Goal: Task Accomplishment & Management: Use online tool/utility

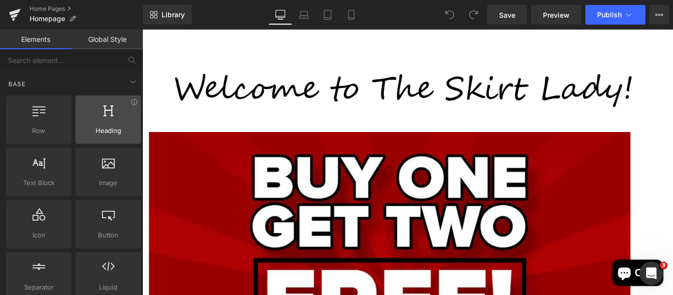
scroll to position [123, 0]
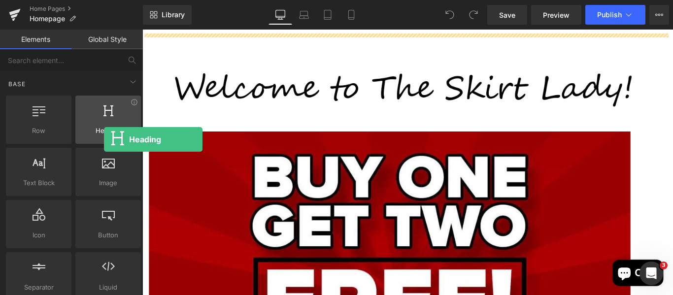
drag, startPoint x: 122, startPoint y: 120, endPoint x: 101, endPoint y: 124, distance: 21.1
click at [101, 124] on div at bounding box center [108, 114] width 60 height 22
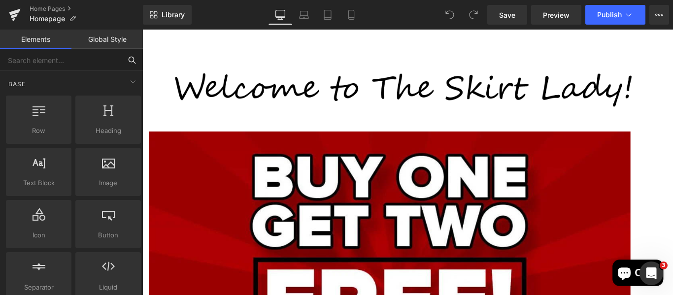
click at [80, 64] on input "text" at bounding box center [60, 60] width 121 height 22
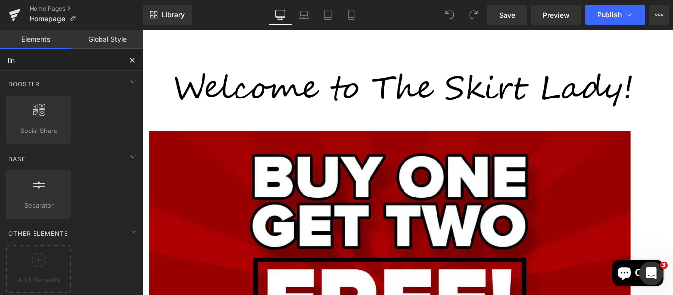
type input "line"
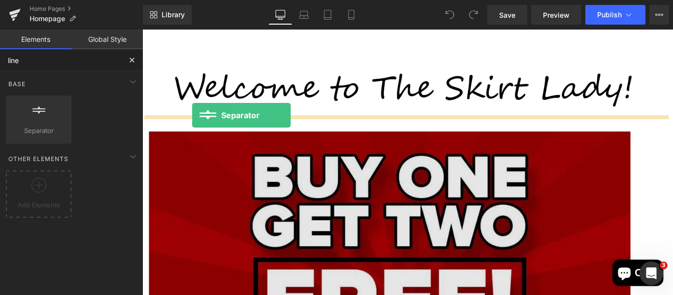
drag, startPoint x: 181, startPoint y: 164, endPoint x: 198, endPoint y: 126, distance: 42.1
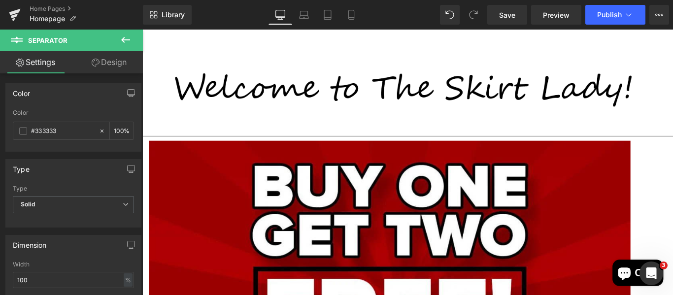
click at [129, 39] on icon at bounding box center [126, 40] width 12 height 12
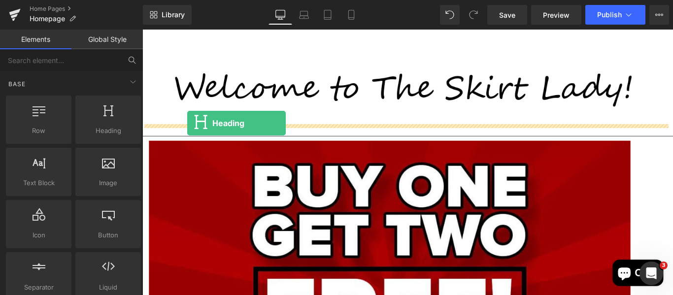
drag, startPoint x: 245, startPoint y: 166, endPoint x: 193, endPoint y: 134, distance: 61.4
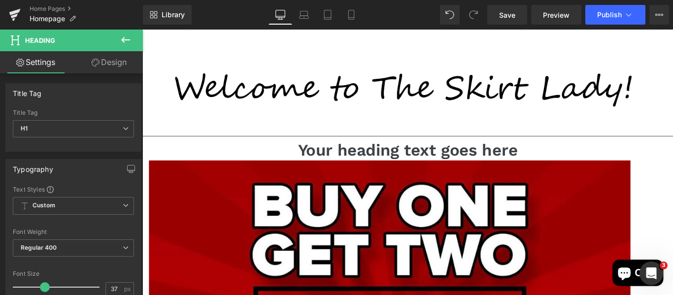
click at [125, 41] on icon at bounding box center [126, 40] width 12 height 12
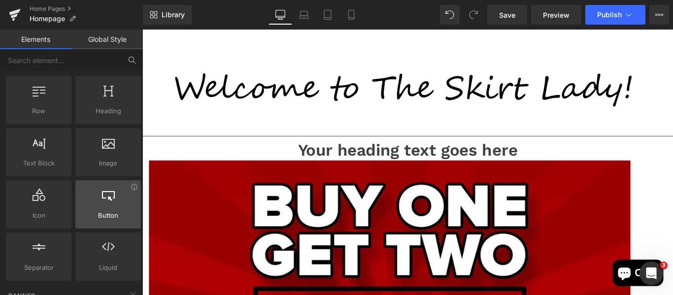
scroll to position [0, 0]
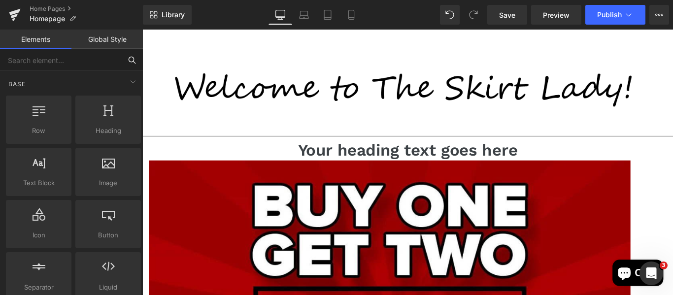
click at [91, 61] on input "text" at bounding box center [60, 60] width 121 height 22
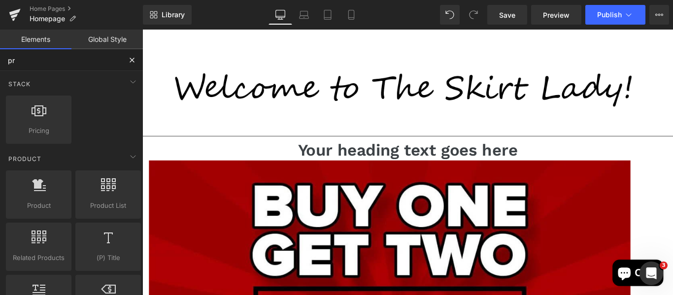
type input "pro"
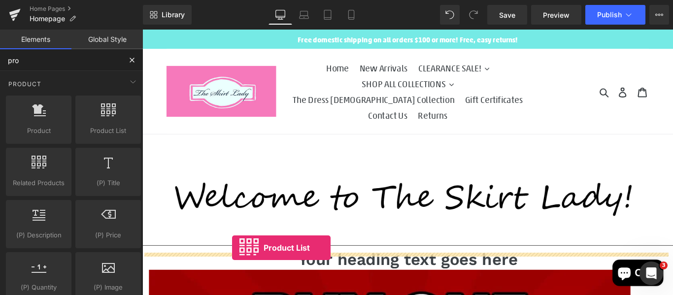
drag, startPoint x: 237, startPoint y: 157, endPoint x: 243, endPoint y: 275, distance: 118.3
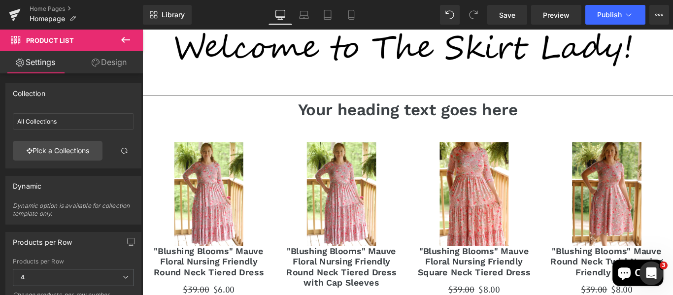
scroll to position [170, 0]
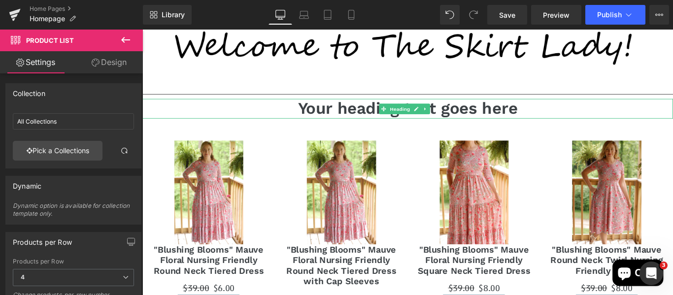
click at [374, 107] on h1 "Your heading text goes here" at bounding box center [440, 118] width 596 height 22
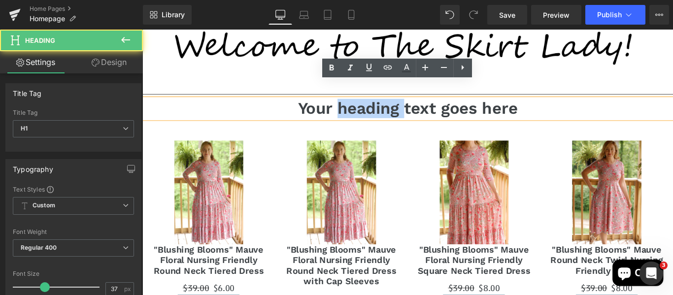
click at [374, 107] on h1 "Your heading text goes here" at bounding box center [440, 118] width 596 height 22
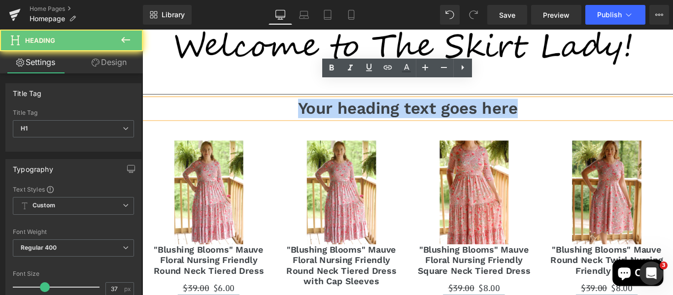
click at [374, 107] on h1 "Your heading text goes here" at bounding box center [440, 118] width 596 height 22
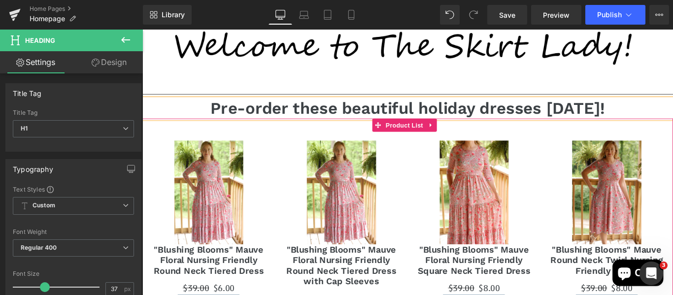
click at [283, 185] on div "Sale Off (P) Image "Blushing Blooms" Mauve Floral Nursing Friendly Round Neck T…" at bounding box center [216, 252] width 149 height 217
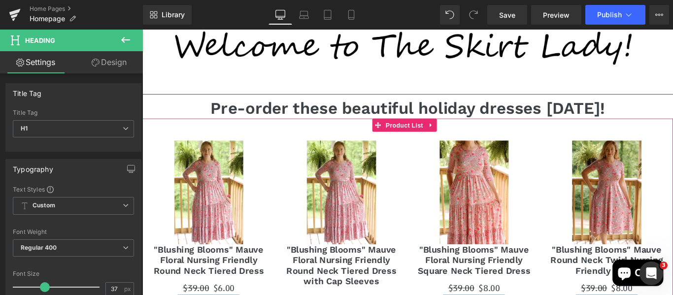
click at [293, 211] on div "Sale Off (P) Image "Blushing Blooms" Mauve Floral Nursing Friendly Round Neck T…" at bounding box center [366, 258] width 149 height 229
click at [432, 130] on span "Product List" at bounding box center [436, 137] width 47 height 15
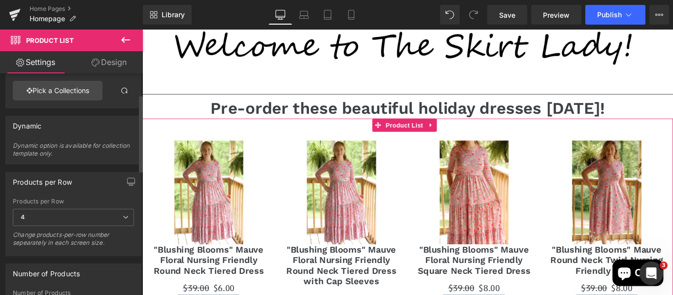
scroll to position [0, 0]
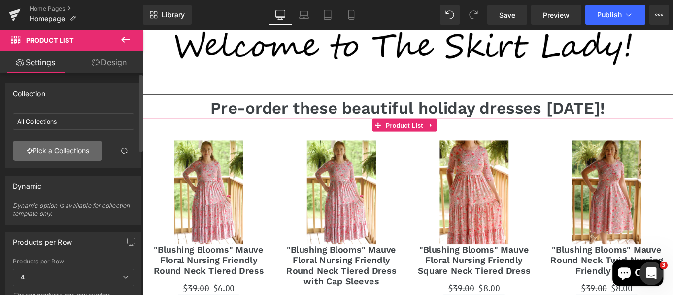
click at [77, 149] on link "Pick a Collections" at bounding box center [58, 151] width 90 height 20
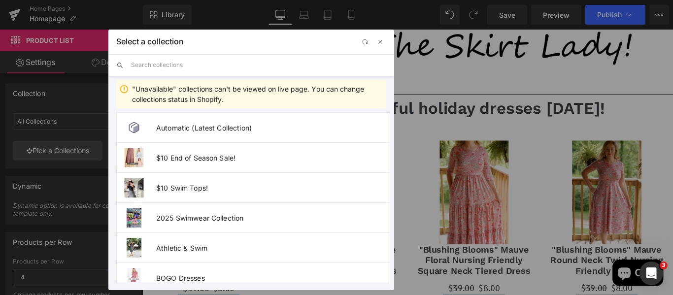
click at [195, 65] on input "text" at bounding box center [258, 65] width 255 height 22
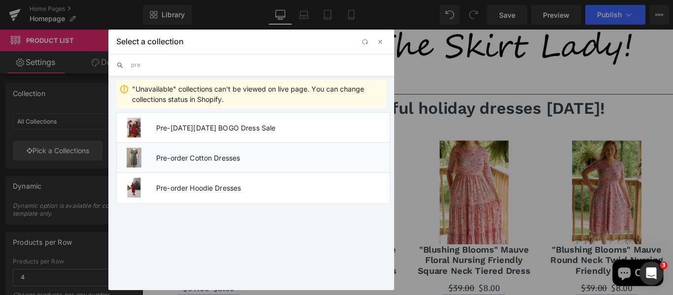
type input "pre"
click at [137, 155] on img at bounding box center [134, 158] width 15 height 20
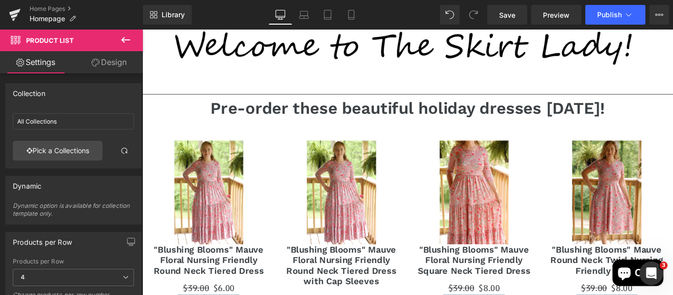
type input "Pre-order Cotton Dresses"
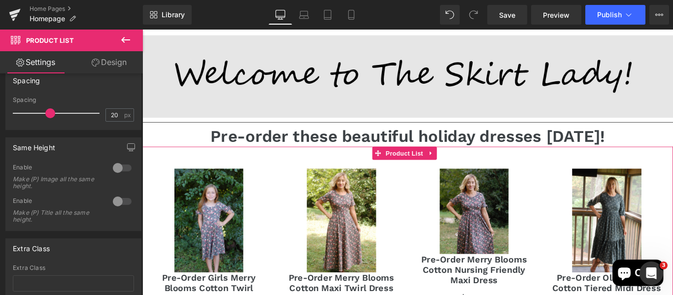
scroll to position [129, 0]
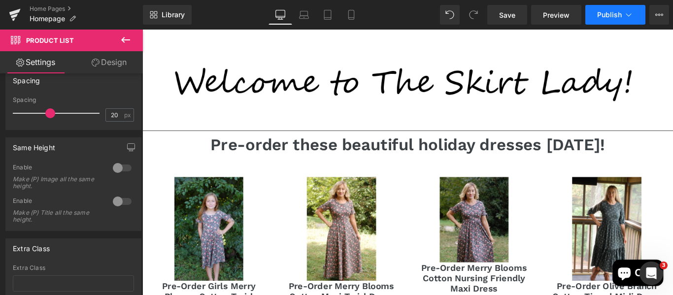
click at [618, 11] on span "Publish" at bounding box center [609, 15] width 25 height 8
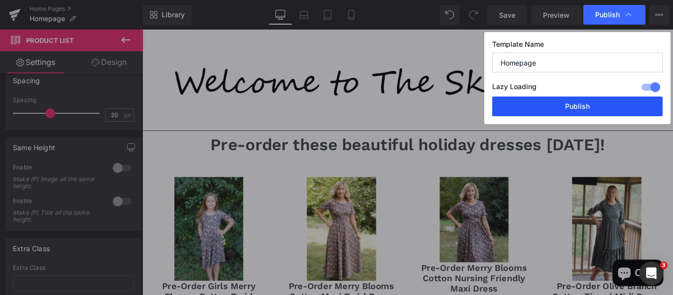
click at [572, 102] on button "Publish" at bounding box center [577, 107] width 170 height 20
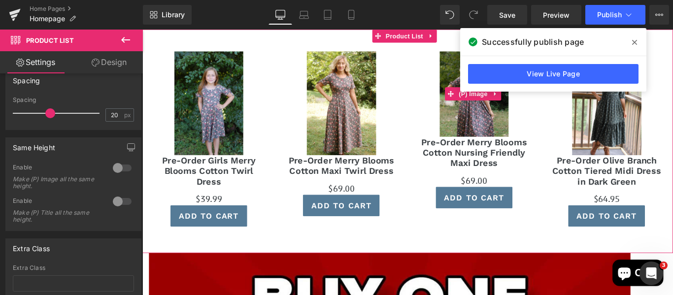
scroll to position [271, 0]
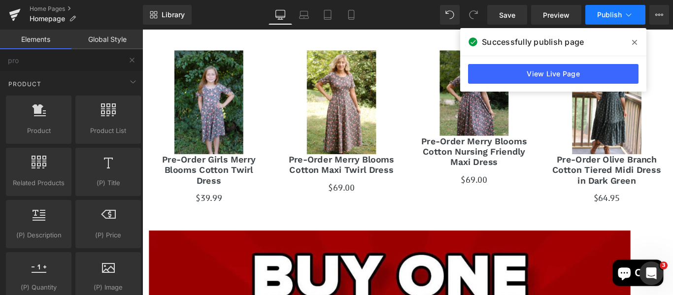
click at [593, 14] on button "Publish" at bounding box center [615, 15] width 60 height 20
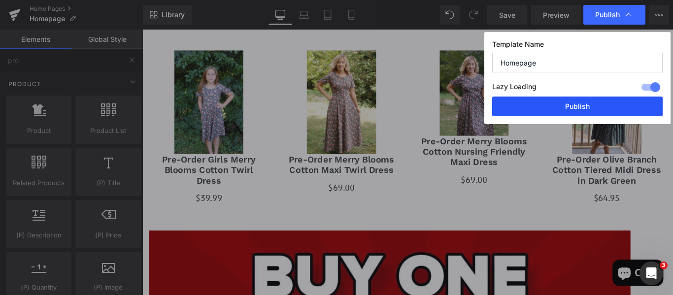
click at [560, 106] on button "Publish" at bounding box center [577, 107] width 170 height 20
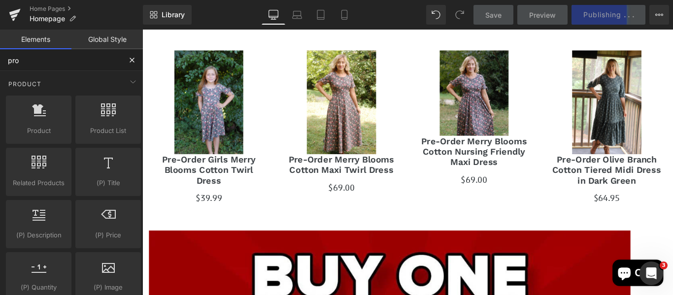
click at [83, 62] on input "pro" at bounding box center [60, 60] width 121 height 22
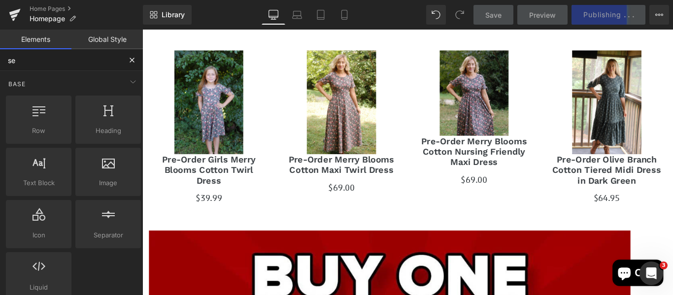
type input "sep"
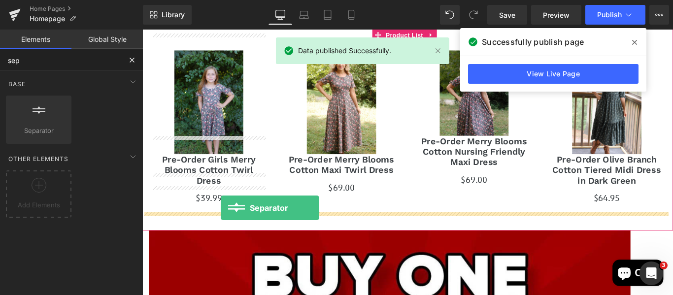
drag, startPoint x: 175, startPoint y: 147, endPoint x: 230, endPoint y: 230, distance: 100.1
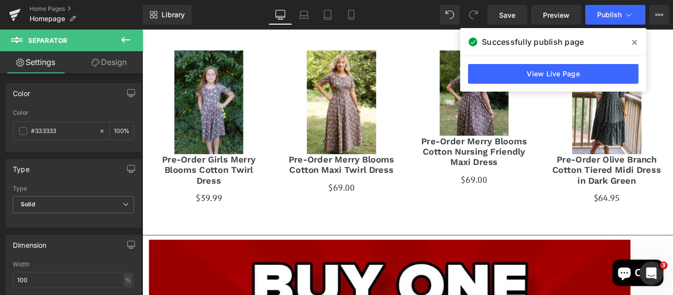
click at [633, 43] on icon at bounding box center [634, 42] width 5 height 5
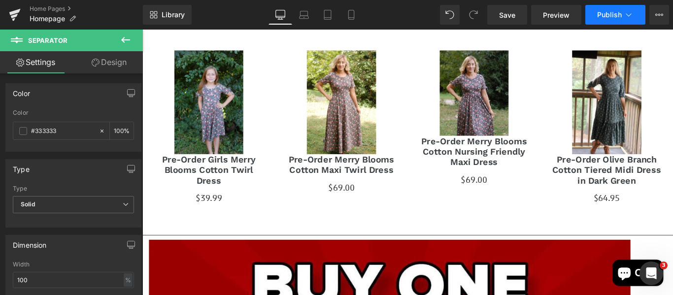
click at [626, 6] on button "Publish" at bounding box center [615, 15] width 60 height 20
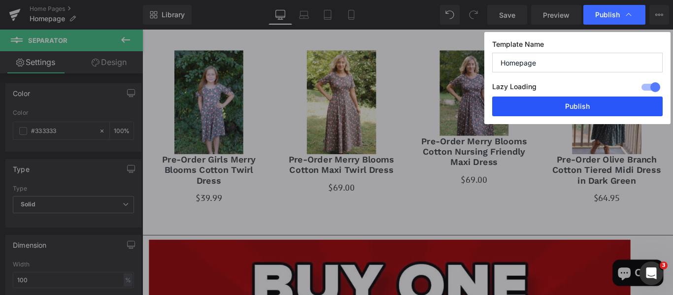
click at [535, 99] on button "Publish" at bounding box center [577, 107] width 170 height 20
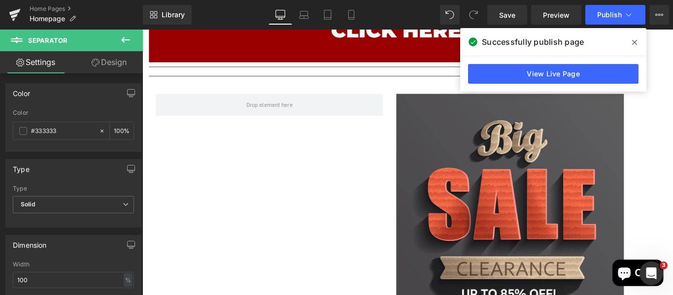
scroll to position [802, 0]
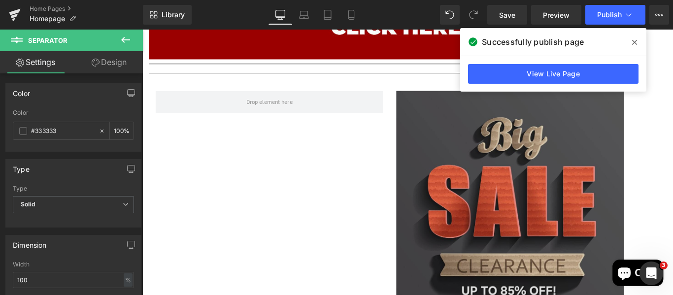
click at [519, 212] on img at bounding box center [555, 221] width 256 height 246
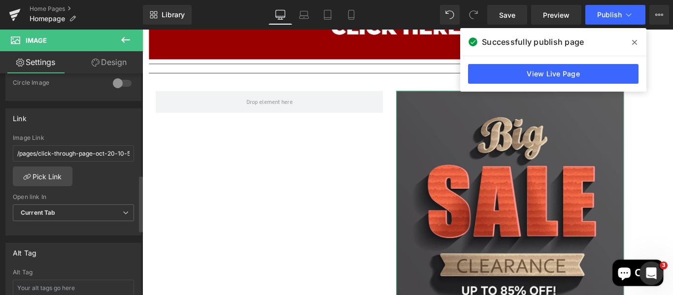
scroll to position [398, 0]
click at [40, 172] on link "Pick Link" at bounding box center [43, 175] width 60 height 20
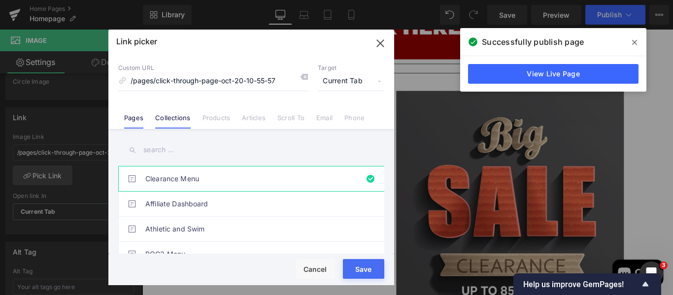
click at [164, 123] on link "Collections" at bounding box center [172, 121] width 35 height 15
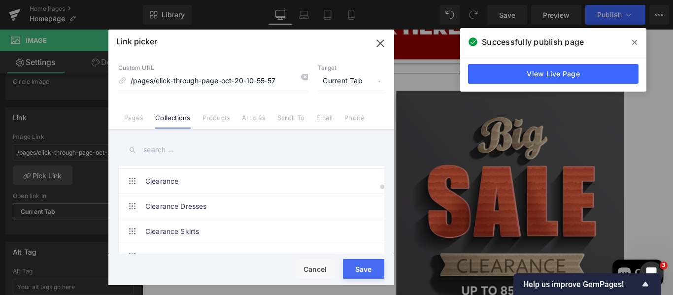
scroll to position [348, 0]
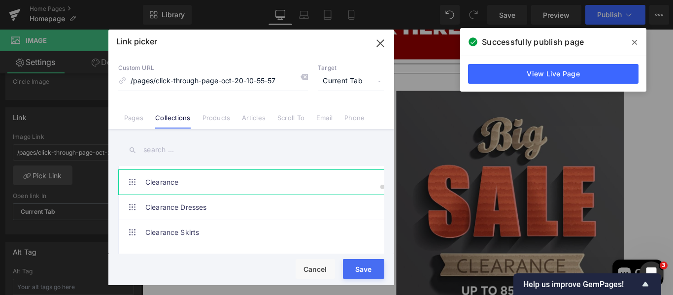
click at [201, 183] on link "Clearance" at bounding box center [253, 182] width 217 height 25
type input "/collections/sale"
click at [367, 274] on button "Save" at bounding box center [363, 269] width 41 height 20
type input "/collections/sale"
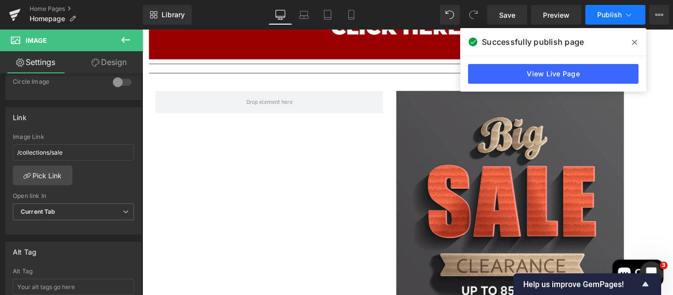
click at [605, 11] on span "Publish" at bounding box center [609, 15] width 25 height 8
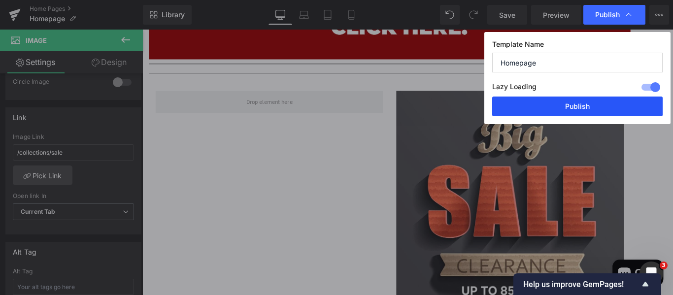
click at [571, 106] on button "Publish" at bounding box center [577, 107] width 170 height 20
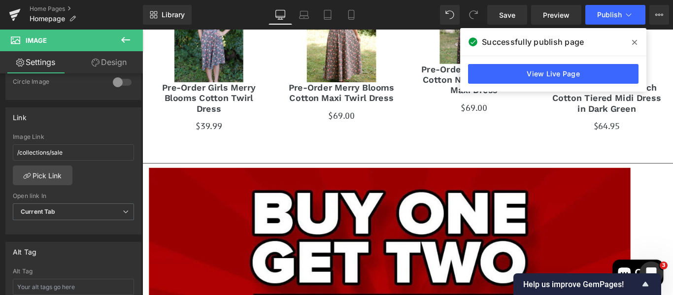
scroll to position [327, 0]
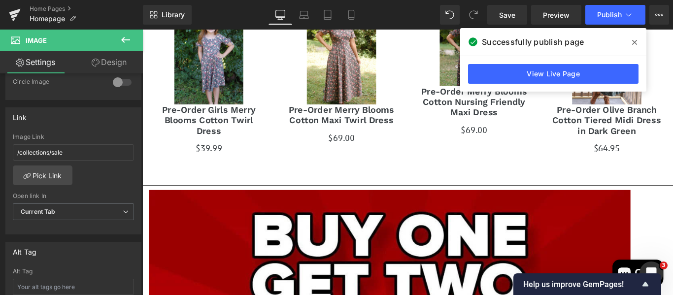
click at [126, 40] on icon at bounding box center [125, 40] width 9 height 6
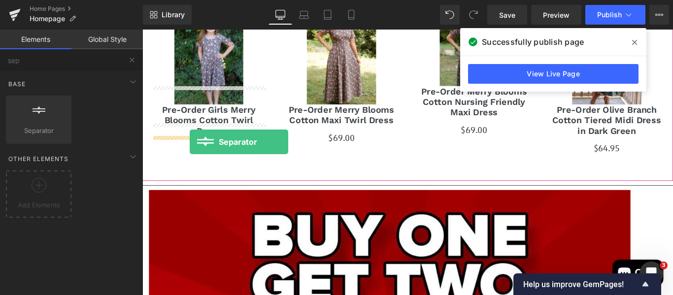
drag, startPoint x: 191, startPoint y: 137, endPoint x: 196, endPoint y: 156, distance: 18.8
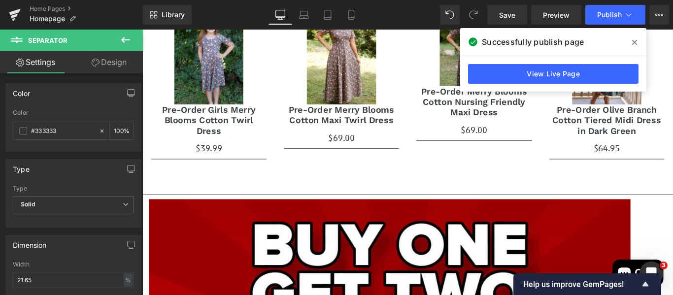
click at [130, 37] on icon at bounding box center [126, 40] width 12 height 12
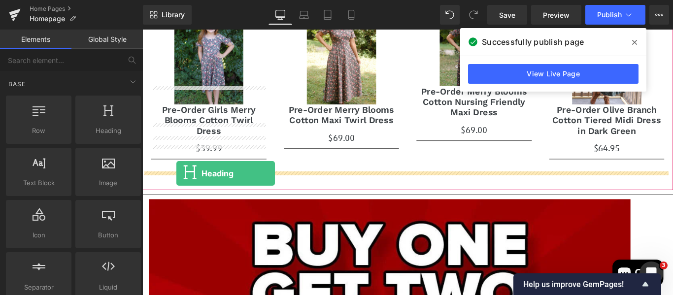
drag, startPoint x: 230, startPoint y: 158, endPoint x: 180, endPoint y: 191, distance: 60.0
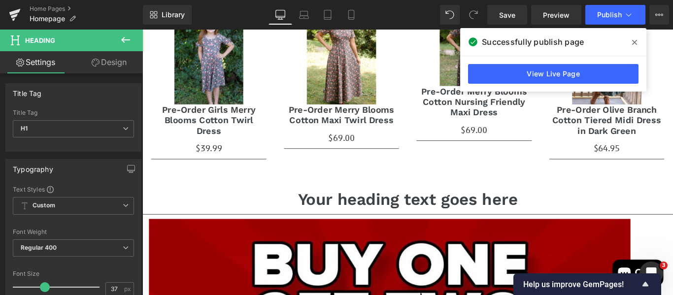
click at [126, 36] on icon at bounding box center [126, 40] width 12 height 12
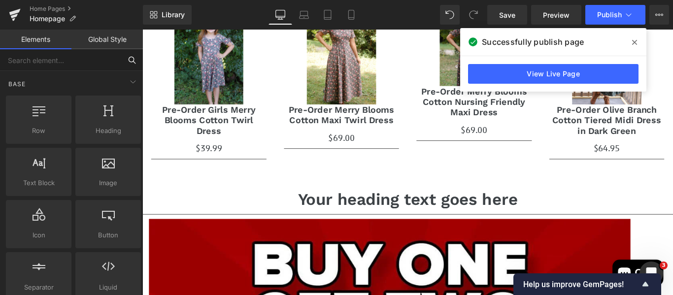
click at [56, 58] on input "text" at bounding box center [60, 60] width 121 height 22
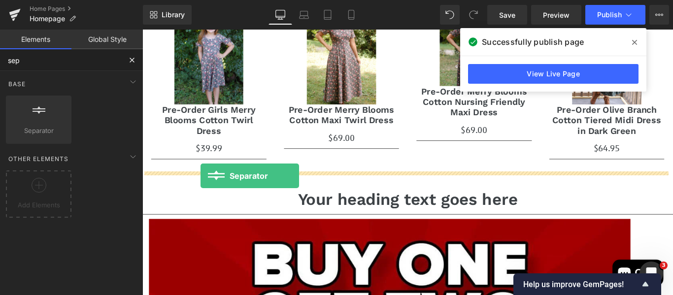
drag, startPoint x: 179, startPoint y: 158, endPoint x: 208, endPoint y: 194, distance: 46.6
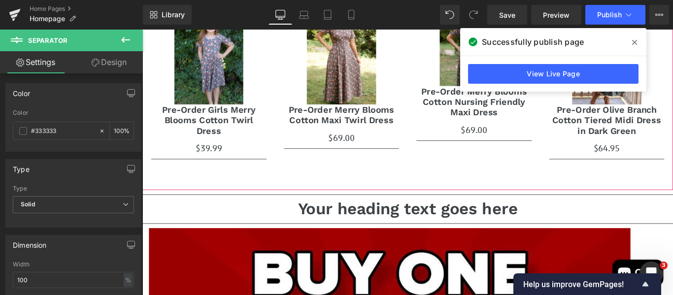
click at [331, 170] on div "Sale Off (P) Image Pre-Order Girls Merry Blooms Cotton Twirl Dress (P) Title $0…" at bounding box center [440, 83] width 596 height 223
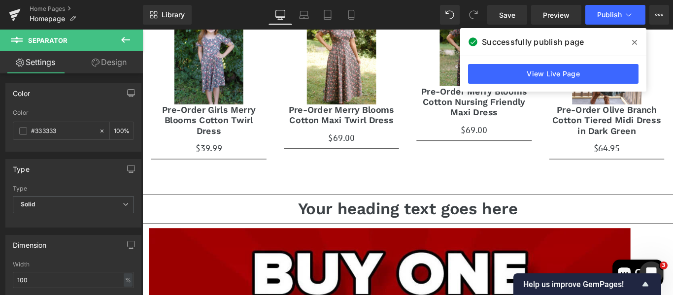
click at [126, 41] on icon at bounding box center [126, 40] width 12 height 12
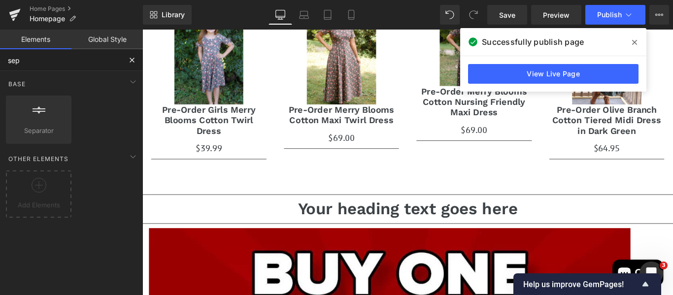
click at [69, 64] on input "sep" at bounding box center [60, 60] width 121 height 22
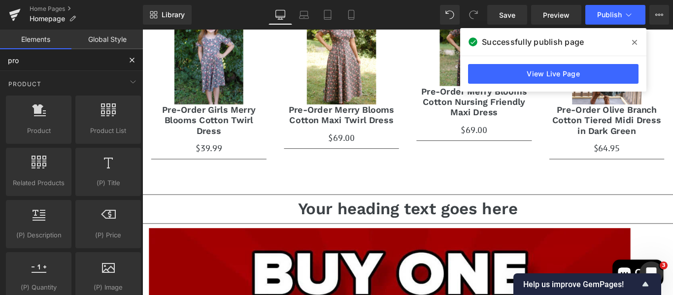
type input "prod"
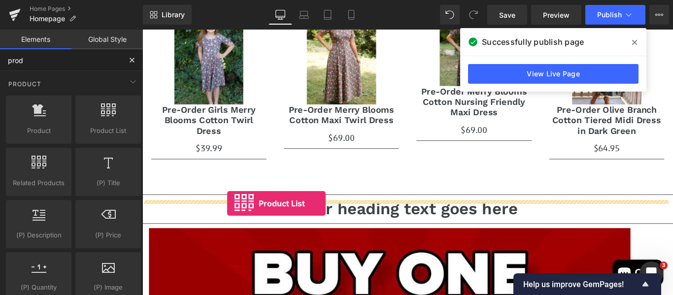
drag, startPoint x: 239, startPoint y: 148, endPoint x: 237, endPoint y: 226, distance: 77.8
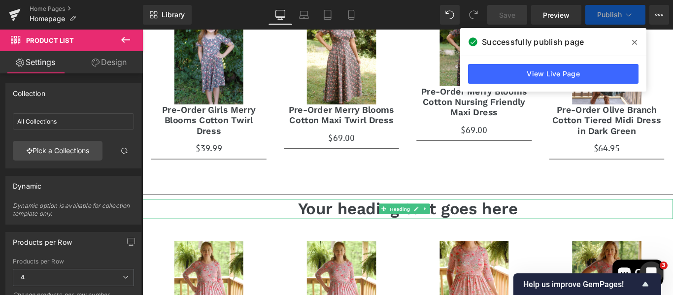
click at [361, 220] on h1 "Your heading text goes here" at bounding box center [440, 231] width 596 height 22
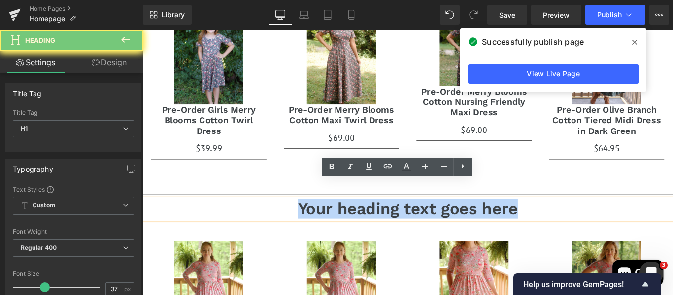
click at [361, 220] on h1 "Your heading text goes here" at bounding box center [440, 231] width 596 height 22
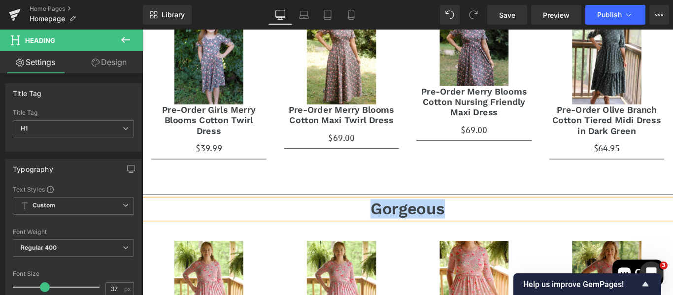
drag, startPoint x: 476, startPoint y: 210, endPoint x: 397, endPoint y: 214, distance: 78.9
click at [397, 220] on h1 "Gorgeous" at bounding box center [440, 231] width 596 height 22
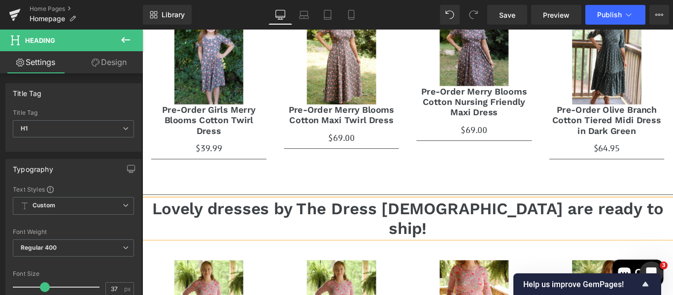
click at [212, 220] on h1 "Lovely dresses by The Dress [DEMOGRAPHIC_DATA] are ready to ship!" at bounding box center [440, 242] width 596 height 44
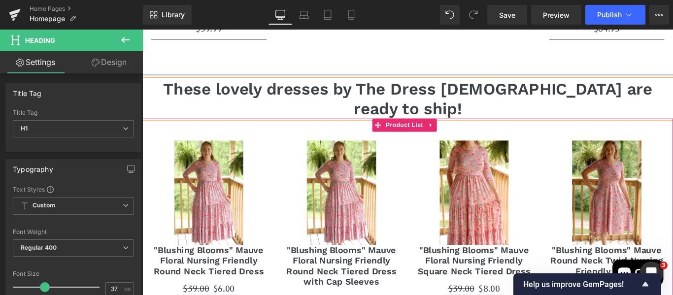
scroll to position [462, 0]
click at [284, 192] on div "Sale Off (P) Image "Blushing Blooms" Mauve Floral Nursing Friendly Round Neck T…" at bounding box center [216, 252] width 149 height 217
click at [292, 144] on div "Sale Off (P) Image "Blushing Blooms" Mauve Floral Nursing Friendly Round Neck T…" at bounding box center [366, 258] width 149 height 229
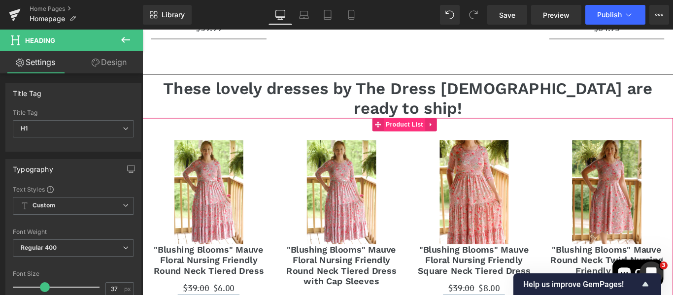
click at [425, 129] on span "Product List" at bounding box center [436, 136] width 47 height 15
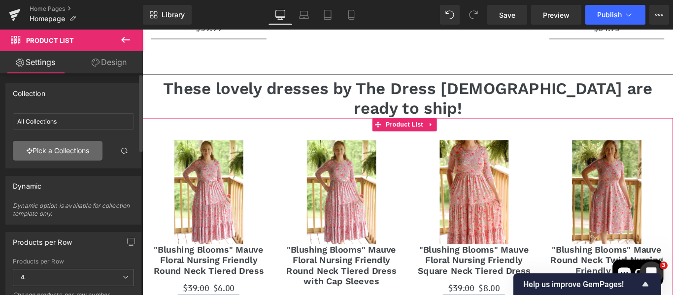
click at [62, 151] on link "Pick a Collections" at bounding box center [58, 151] width 90 height 20
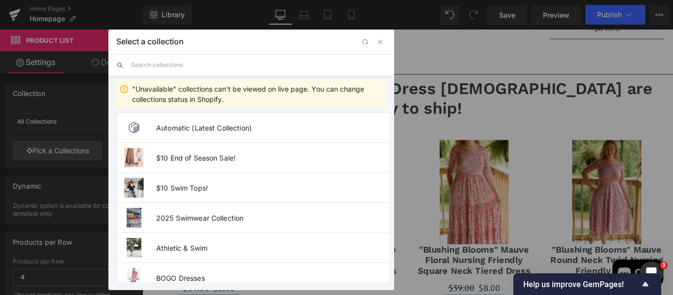
click at [190, 65] on input "text" at bounding box center [258, 65] width 255 height 22
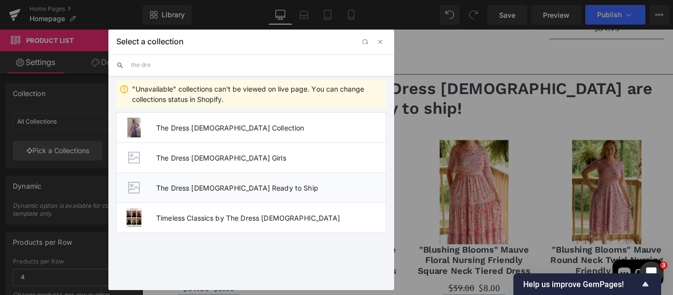
type input "the dre"
click at [189, 188] on span "The Dress [DEMOGRAPHIC_DATA] Ready to Ship" at bounding box center [270, 188] width 229 height 8
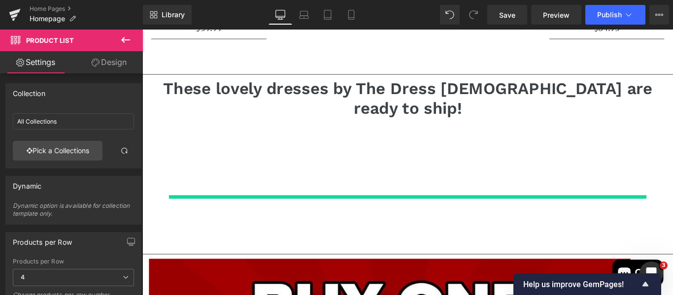
type input "The Dress [DEMOGRAPHIC_DATA] Ready to Ship"
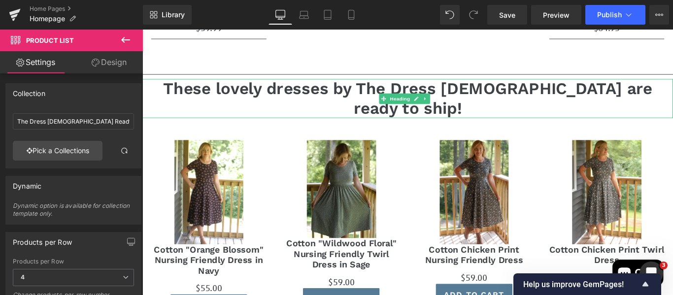
click at [570, 85] on h1 "These lovely dresses by The Dress [DEMOGRAPHIC_DATA] are ready to ship!" at bounding box center [440, 107] width 596 height 44
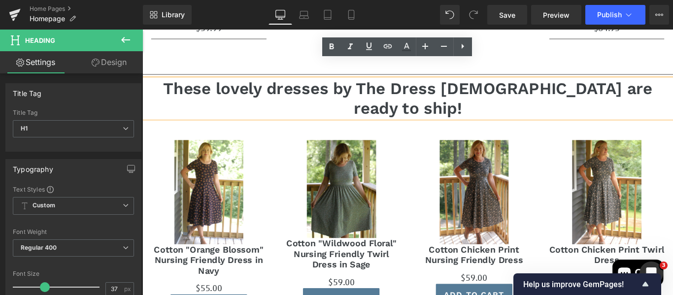
click at [564, 85] on h1 "These lovely dresses by The Dress [DEMOGRAPHIC_DATA] are ready to ship!" at bounding box center [440, 107] width 596 height 44
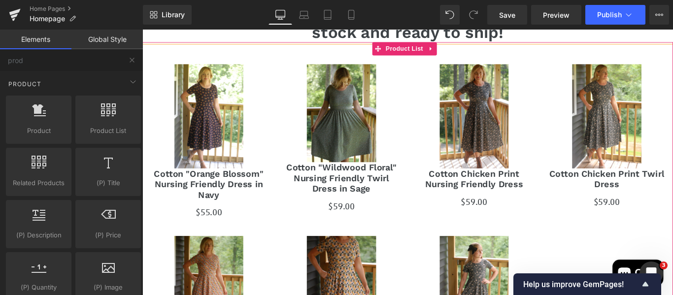
scroll to position [549, 0]
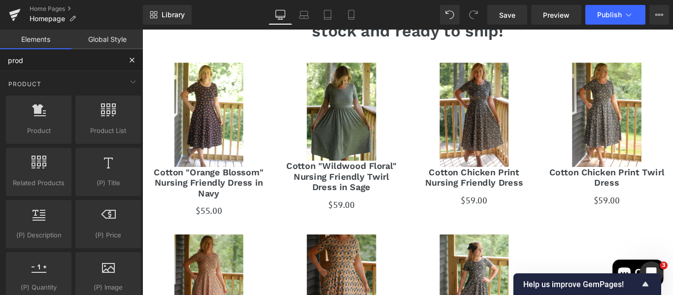
click at [97, 62] on input "prod" at bounding box center [60, 60] width 121 height 22
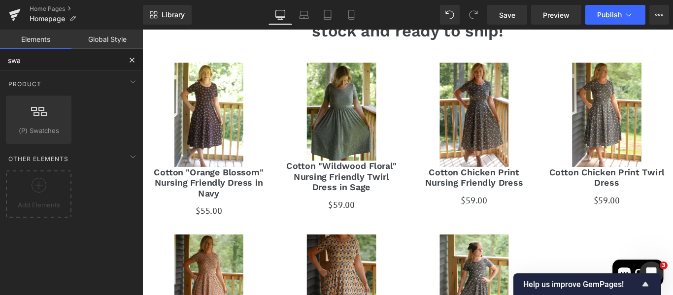
type input "swat"
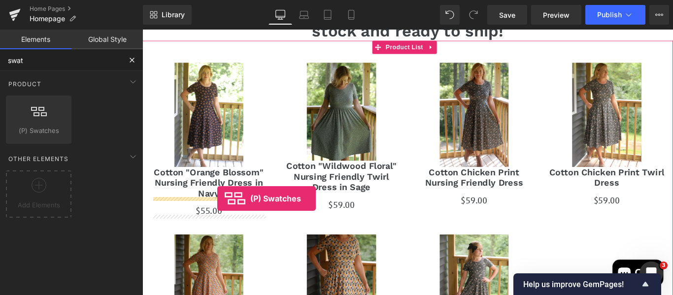
drag, startPoint x: 176, startPoint y: 145, endPoint x: 227, endPoint y: 219, distance: 89.6
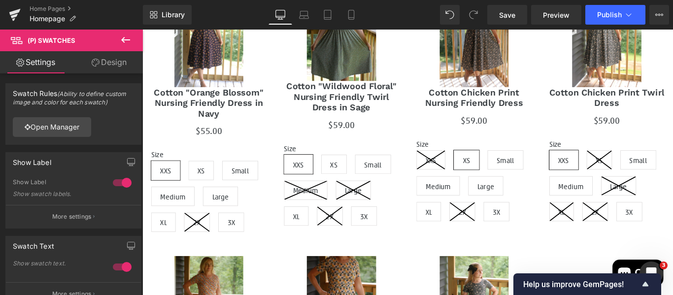
scroll to position [622, 0]
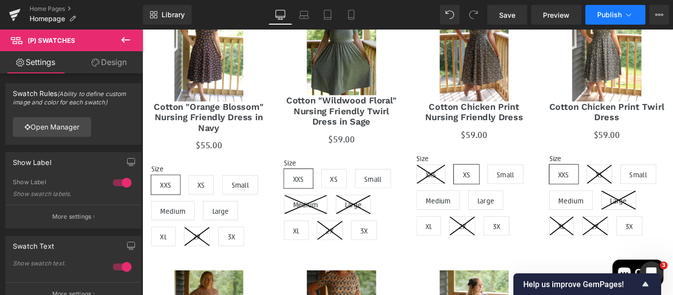
click at [603, 15] on span "Publish" at bounding box center [609, 15] width 25 height 8
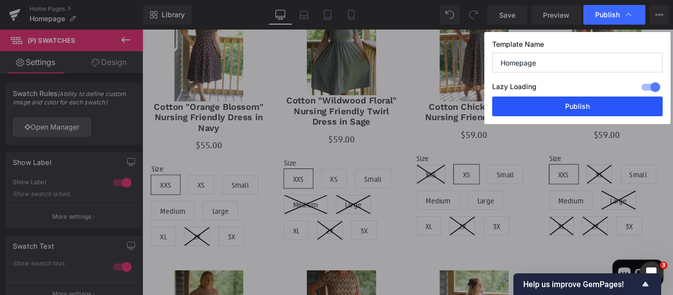
click at [562, 103] on button "Publish" at bounding box center [577, 107] width 170 height 20
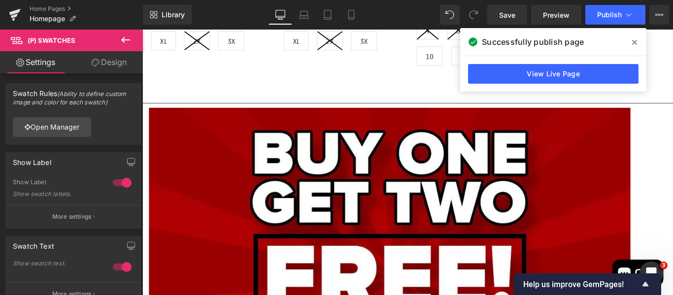
scroll to position [1150, 0]
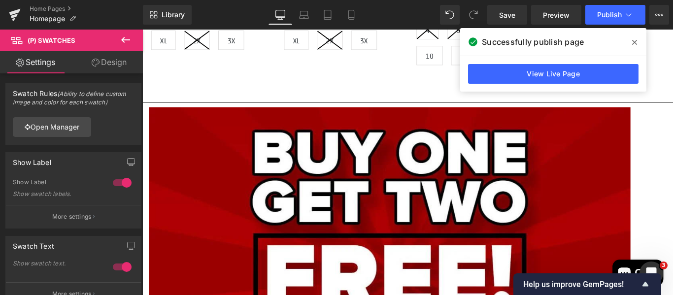
click at [634, 44] on icon at bounding box center [634, 42] width 5 height 8
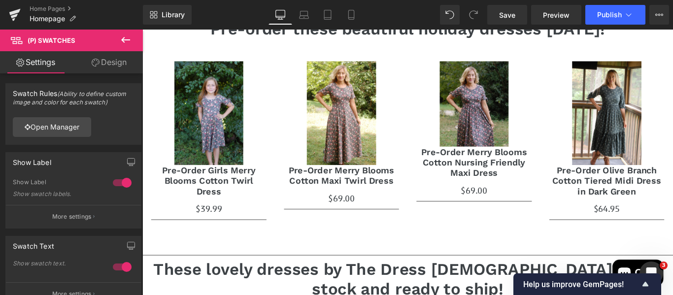
scroll to position [260, 0]
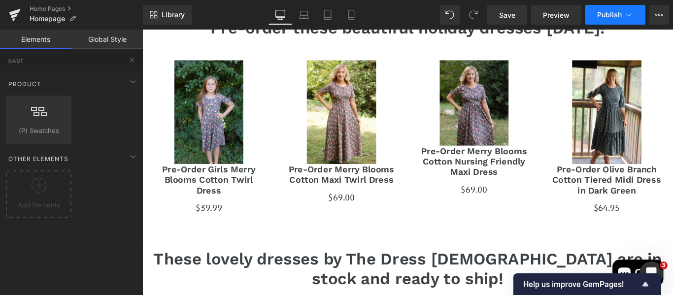
click at [593, 18] on button "Publish" at bounding box center [615, 15] width 60 height 20
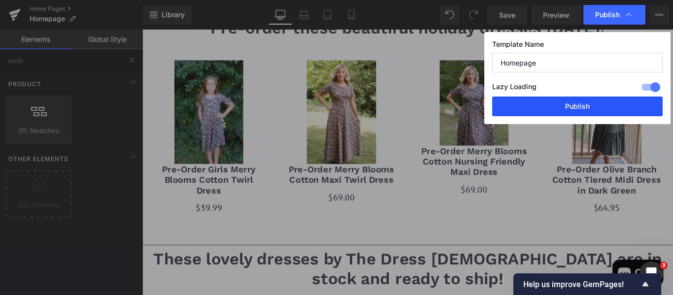
click at [585, 105] on button "Publish" at bounding box center [577, 107] width 170 height 20
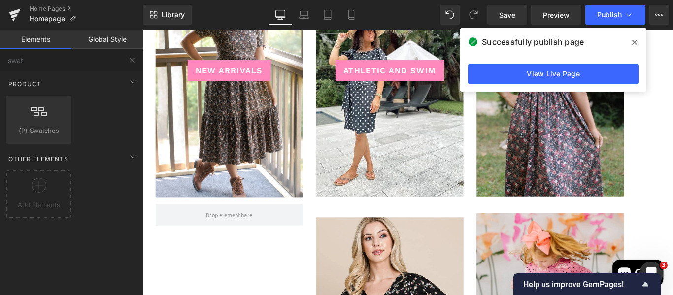
scroll to position [1866, 0]
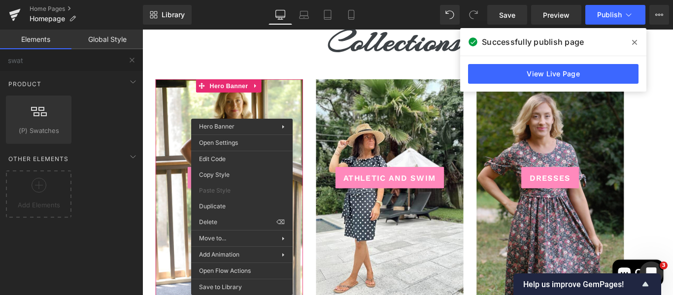
click at [171, 217] on div at bounding box center [239, 212] width 165 height 254
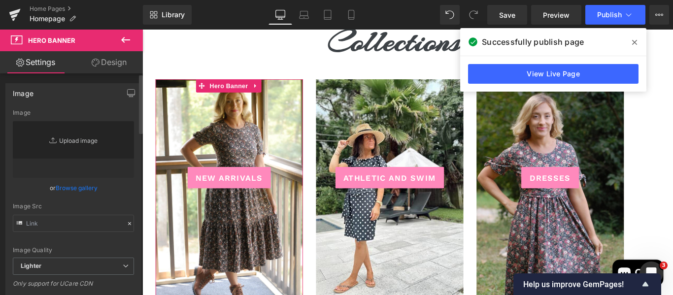
click at [83, 140] on link "Replace Image" at bounding box center [73, 149] width 121 height 57
type input "C:\fakepath\sunf.jpg"
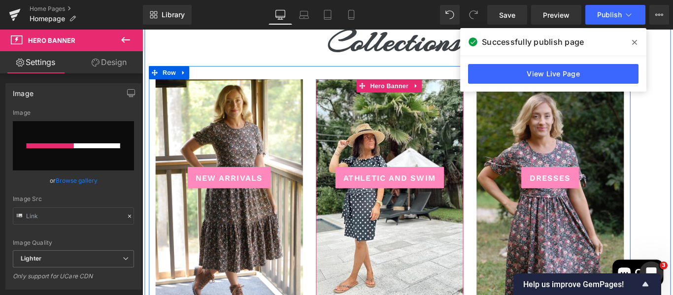
type input "[URL][DOMAIN_NAME]"
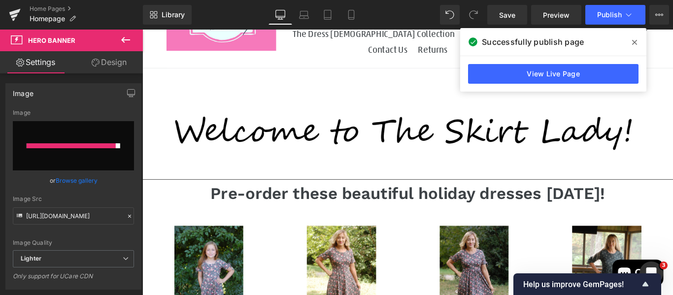
scroll to position [64, 0]
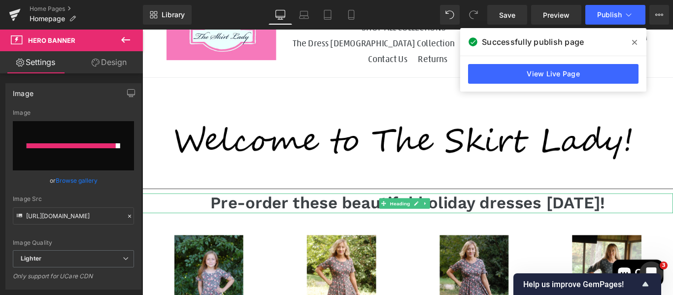
click at [512, 214] on h1 "Pre-order these beautiful holiday dresses [DATE]!" at bounding box center [440, 225] width 596 height 22
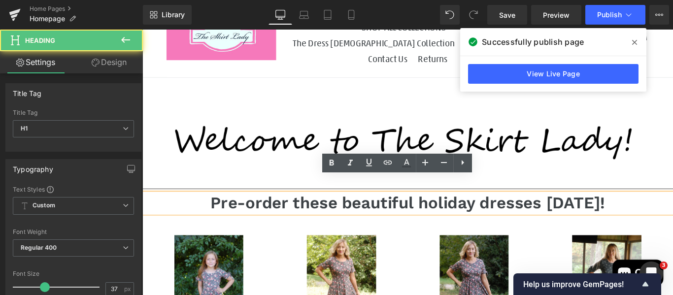
click at [518, 214] on h1 "Pre-order these beautiful holiday dresses [DATE]!" at bounding box center [440, 225] width 596 height 22
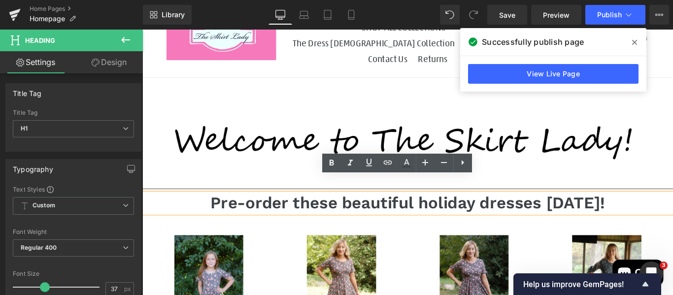
click at [454, 214] on h1 "Pre-order these beautiful holiday dresses [DATE]!" at bounding box center [440, 225] width 596 height 22
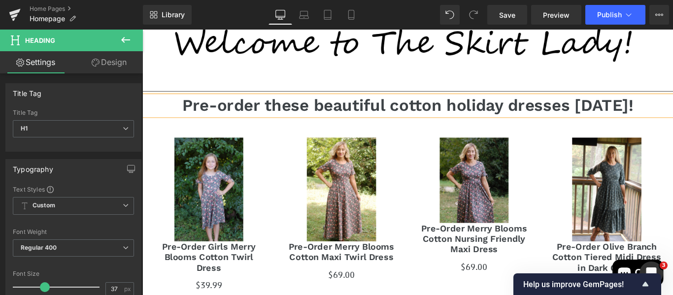
scroll to position [174, 0]
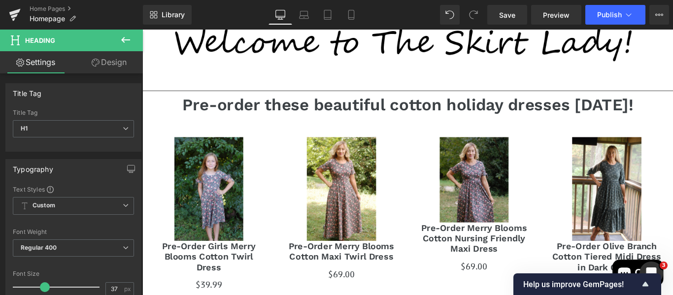
click at [122, 40] on icon at bounding box center [125, 40] width 9 height 6
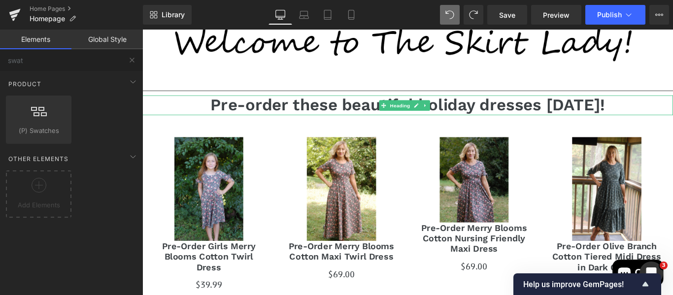
click at [480, 103] on h1 "Pre-order these beautiful holiday dresses [DATE]!" at bounding box center [440, 114] width 596 height 22
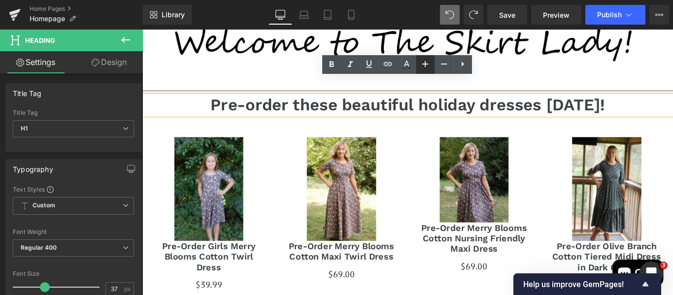
click at [432, 64] on link at bounding box center [425, 64] width 19 height 19
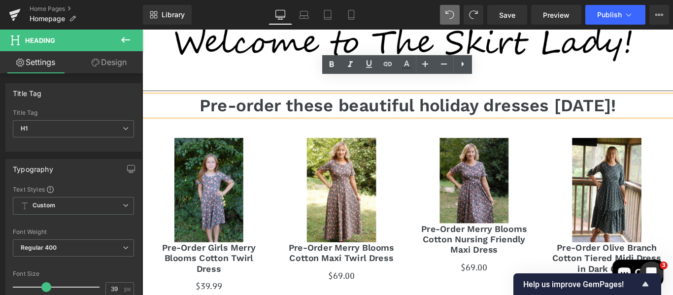
type input "37"
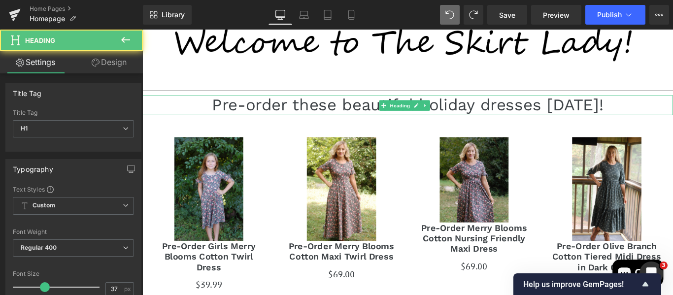
click at [512, 103] on h1 "Pre-order these beautiful holiday dresses [DATE]!" at bounding box center [440, 114] width 596 height 22
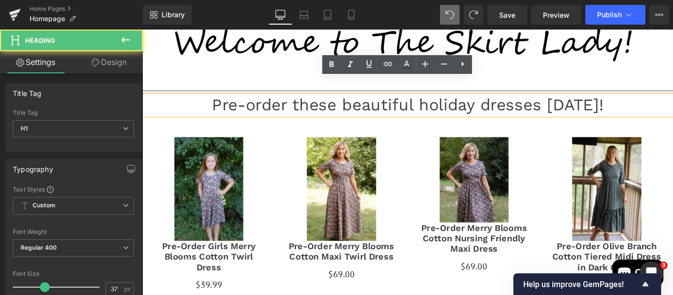
click at [450, 103] on h1 "Pre-order these beautiful holiday dresses [DATE]!" at bounding box center [440, 114] width 596 height 22
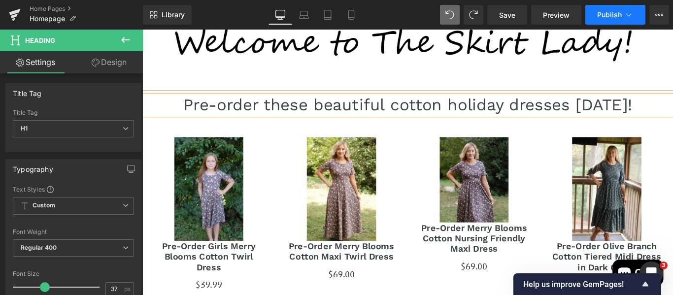
click at [601, 15] on span "Publish" at bounding box center [609, 15] width 25 height 8
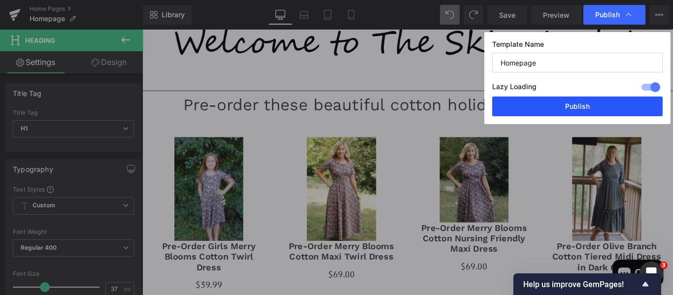
click at [557, 101] on button "Publish" at bounding box center [577, 107] width 170 height 20
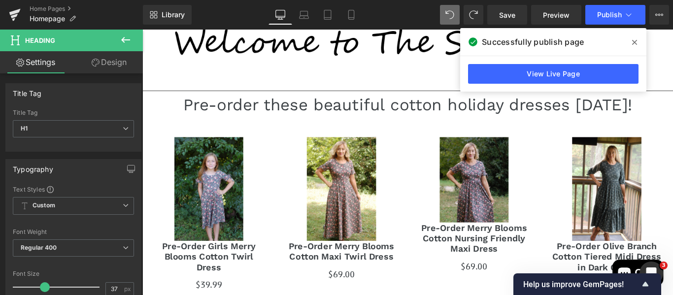
drag, startPoint x: 217, startPoint y: 174, endPoint x: 211, endPoint y: 175, distance: 6.5
click at [217, 174] on img at bounding box center [217, 208] width 78 height 117
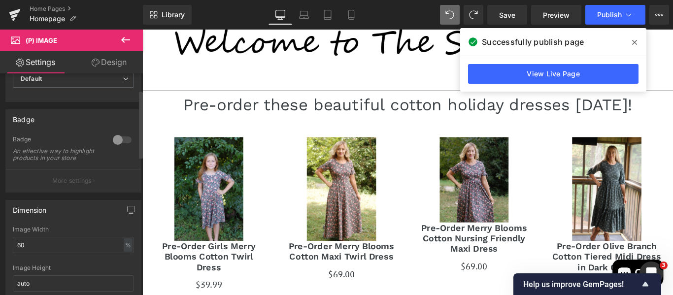
scroll to position [0, 0]
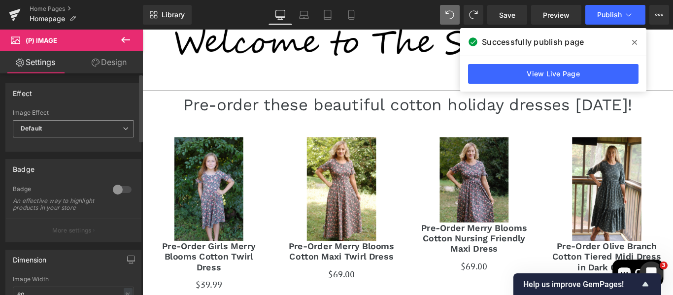
click at [71, 126] on span "Default" at bounding box center [73, 128] width 121 height 17
